Goal: Task Accomplishment & Management: Complete application form

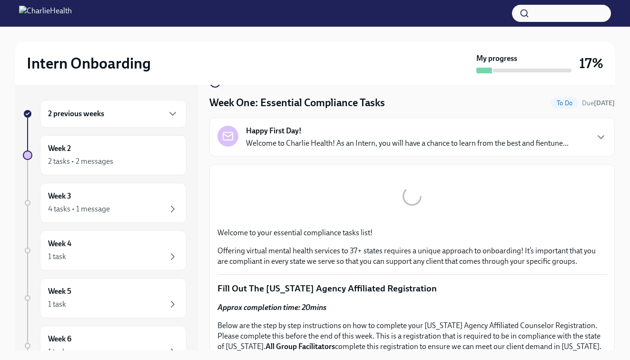
scroll to position [25, 0]
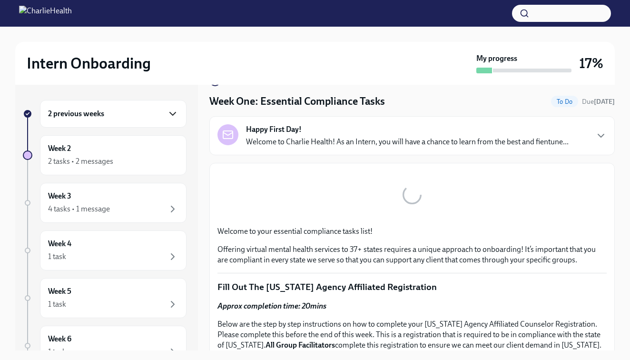
click at [172, 116] on icon "button" at bounding box center [172, 113] width 11 height 11
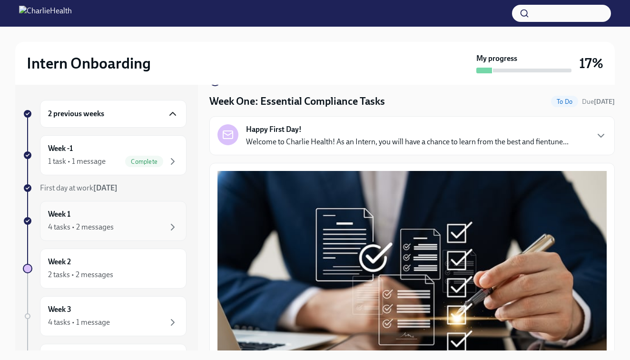
click at [153, 222] on div "4 tasks • 2 messages" at bounding box center [113, 226] width 130 height 11
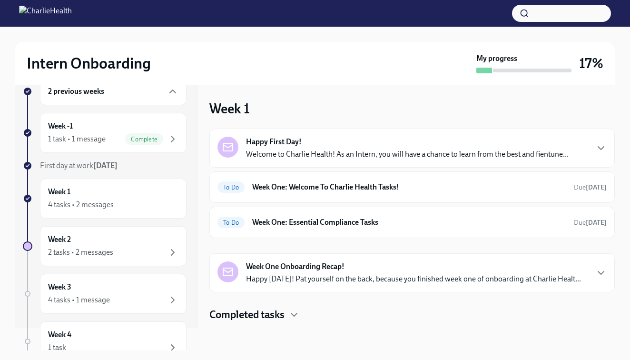
click at [485, 146] on div "Happy First Day! Welcome to Charlie Health! As an Intern, you will have a chanc…" at bounding box center [407, 148] width 322 height 23
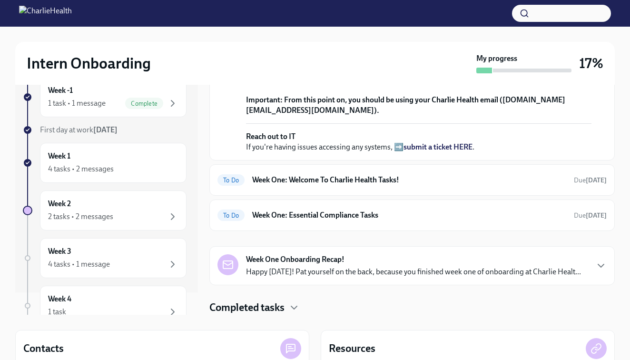
scroll to position [36, 0]
click at [296, 307] on icon "button" at bounding box center [294, 306] width 6 height 3
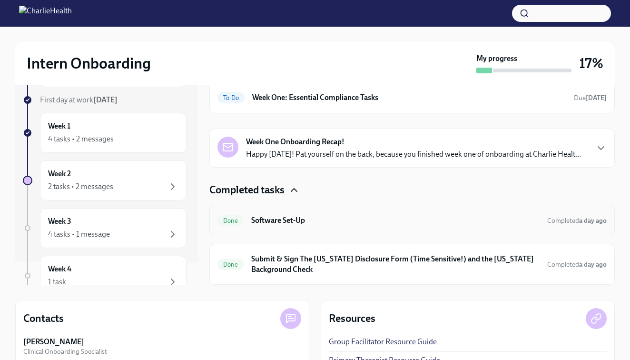
scroll to position [405, 0]
click at [297, 191] on icon "button" at bounding box center [294, 189] width 6 height 3
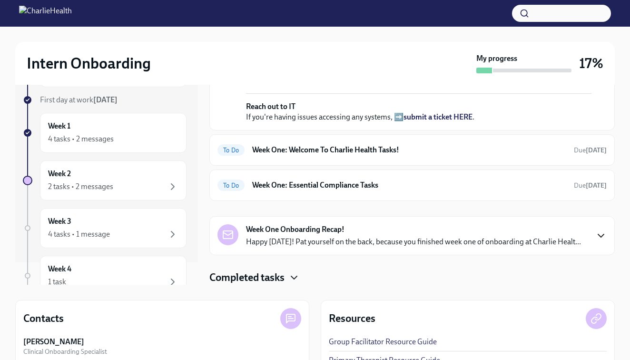
click at [601, 230] on icon "button" at bounding box center [600, 235] width 11 height 11
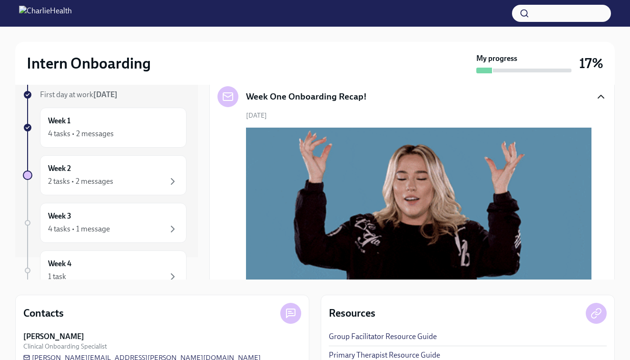
scroll to position [321, 0]
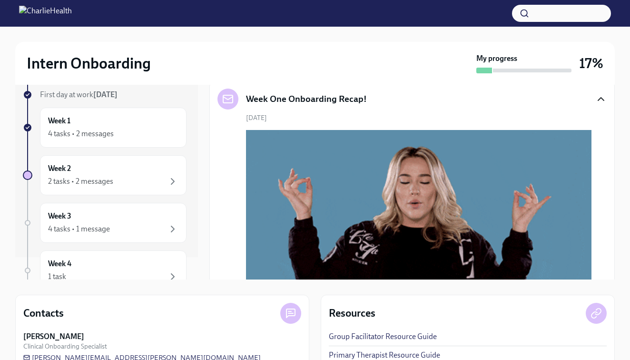
click at [434, 20] on h6 "Week One: Welcome To Charlie Health Tasks!" at bounding box center [409, 14] width 314 height 10
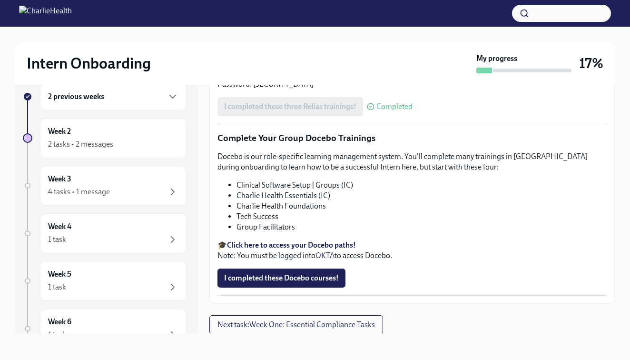
scroll to position [17, 0]
click at [368, 322] on span "Next task : Week One: Essential Compliance Tasks" at bounding box center [295, 325] width 157 height 10
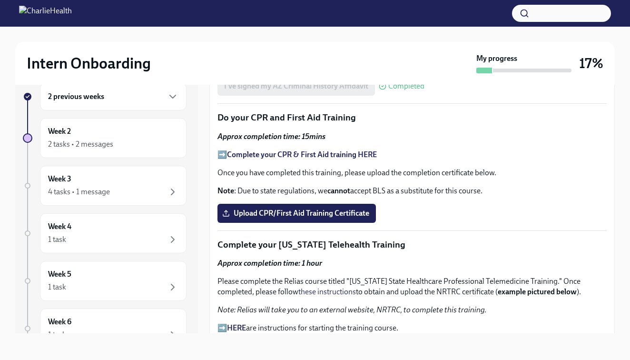
scroll to position [1193, 0]
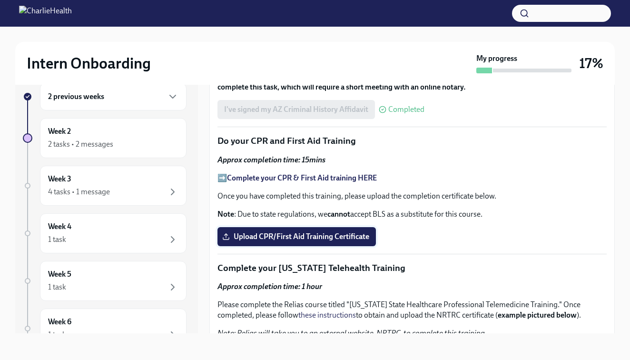
click at [322, 234] on span "Upload CPR/First Aid Training Certificate" at bounding box center [296, 237] width 145 height 10
click at [0, 0] on input "Upload CPR/First Aid Training Certificate" at bounding box center [0, 0] width 0 height 0
click at [331, 240] on span "Upload CPR/First Aid Training Certificate" at bounding box center [296, 237] width 145 height 10
click at [0, 0] on input "Upload CPR/First Aid Training Certificate" at bounding box center [0, 0] width 0 height 0
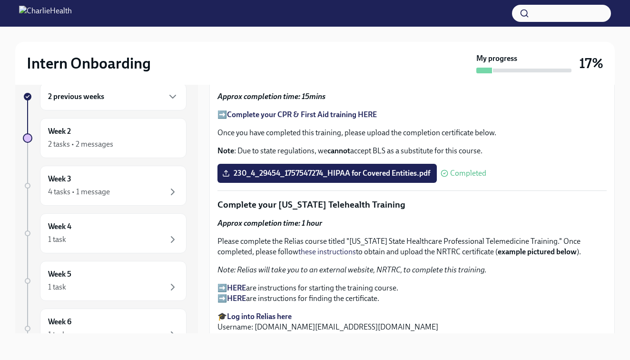
scroll to position [1283, 0]
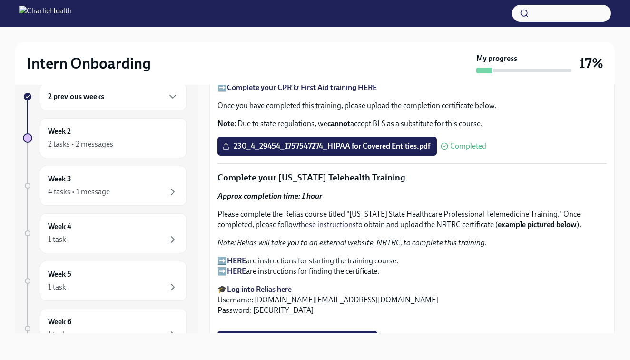
click at [220, 259] on p "➡️ HERE are instructions for starting the training course. ➡️ HERE are instruct…" at bounding box center [411, 265] width 389 height 21
click at [236, 259] on strong "HERE" at bounding box center [236, 260] width 19 height 9
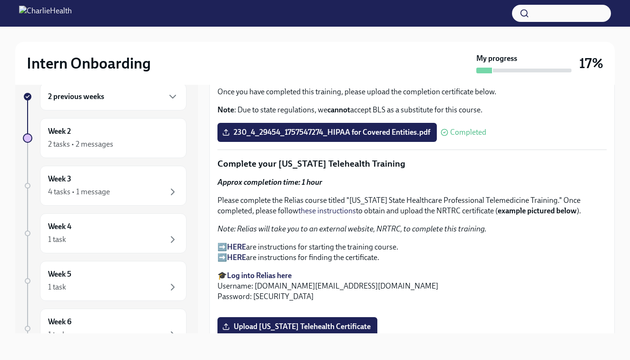
scroll to position [1299, 0]
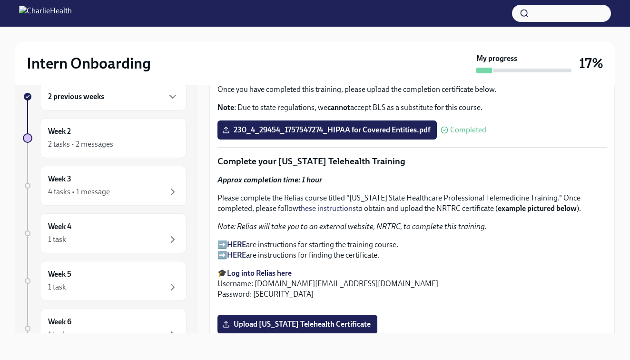
click at [258, 271] on strong "Log into Relias here" at bounding box center [259, 272] width 65 height 9
